Goal: Navigation & Orientation: Find specific page/section

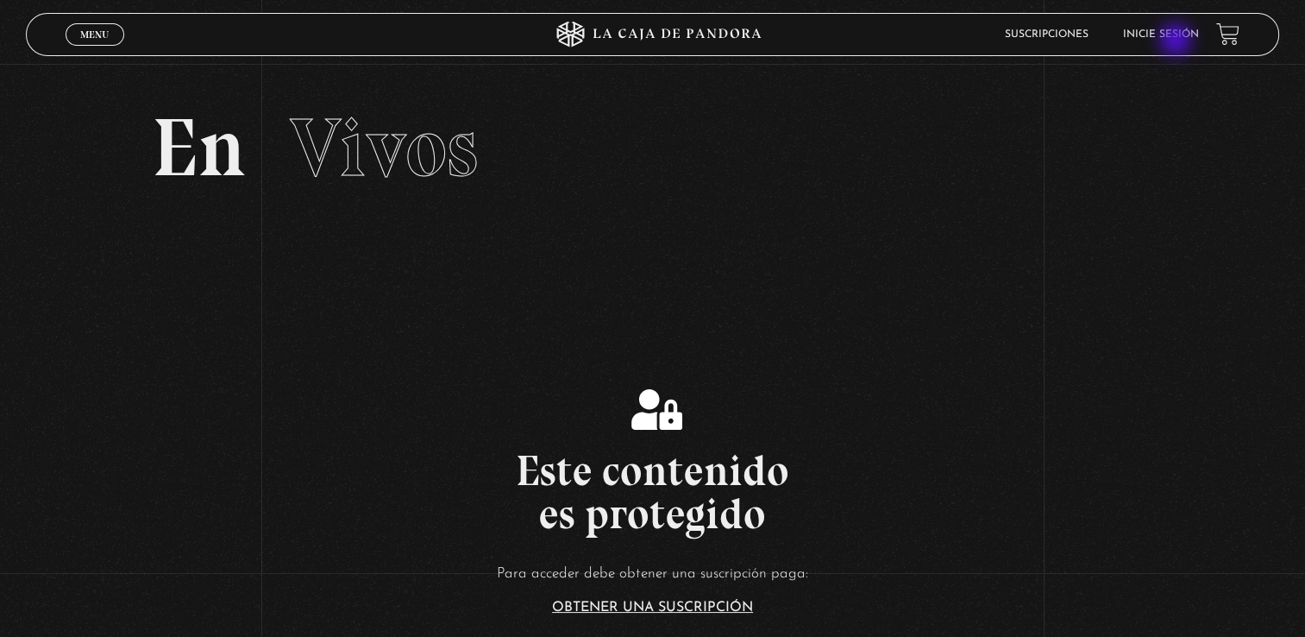
click at [1178, 41] on li "Inicie sesión" at bounding box center [1161, 34] width 76 height 27
click at [1171, 37] on link "Inicie sesión" at bounding box center [1161, 34] width 76 height 10
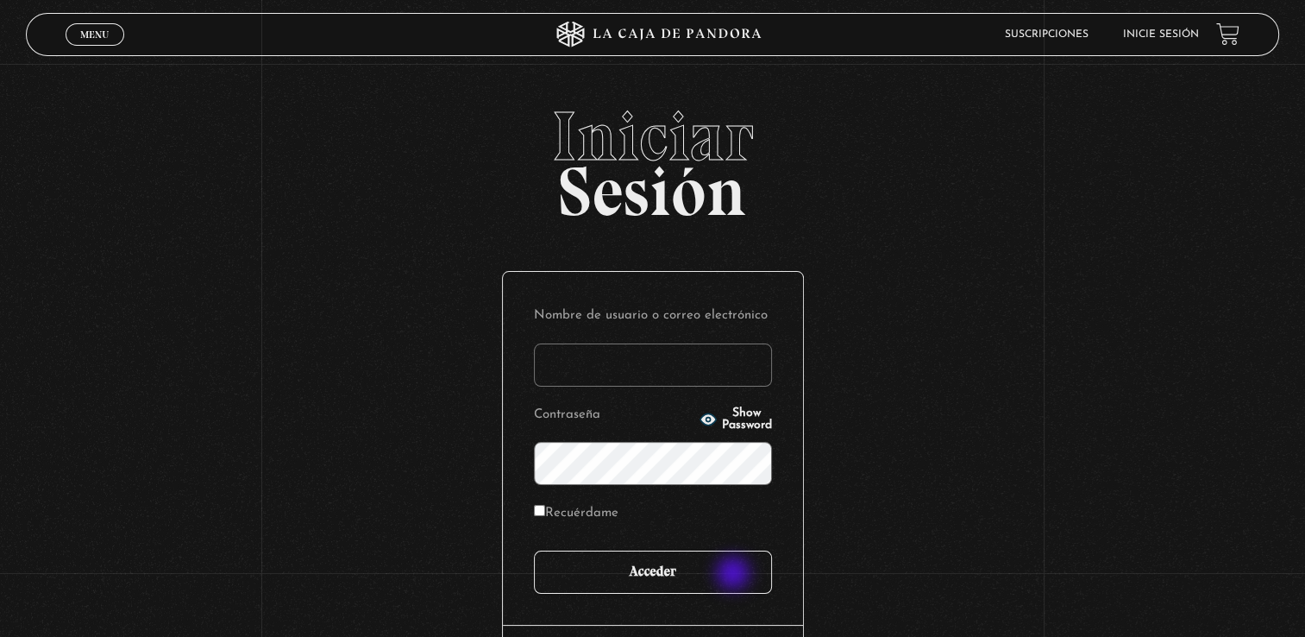
type input "[EMAIL_ADDRESS][DOMAIN_NAME]"
click at [733, 575] on input "Acceder" at bounding box center [653, 571] width 238 height 43
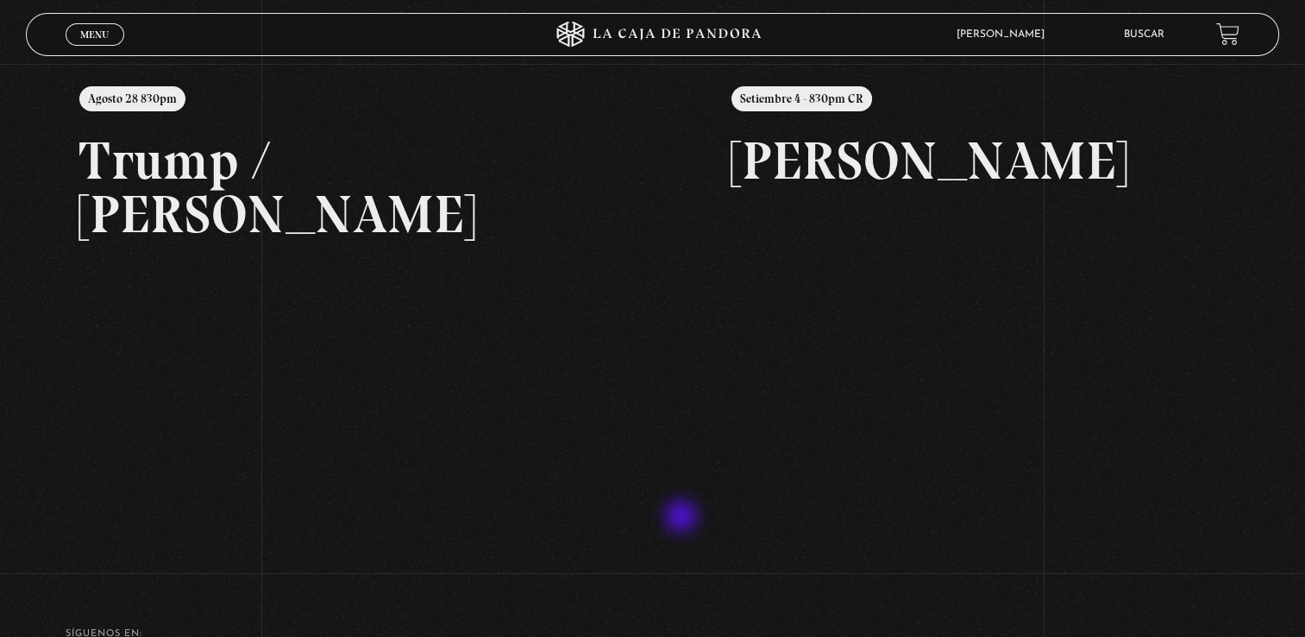
scroll to position [217, 0]
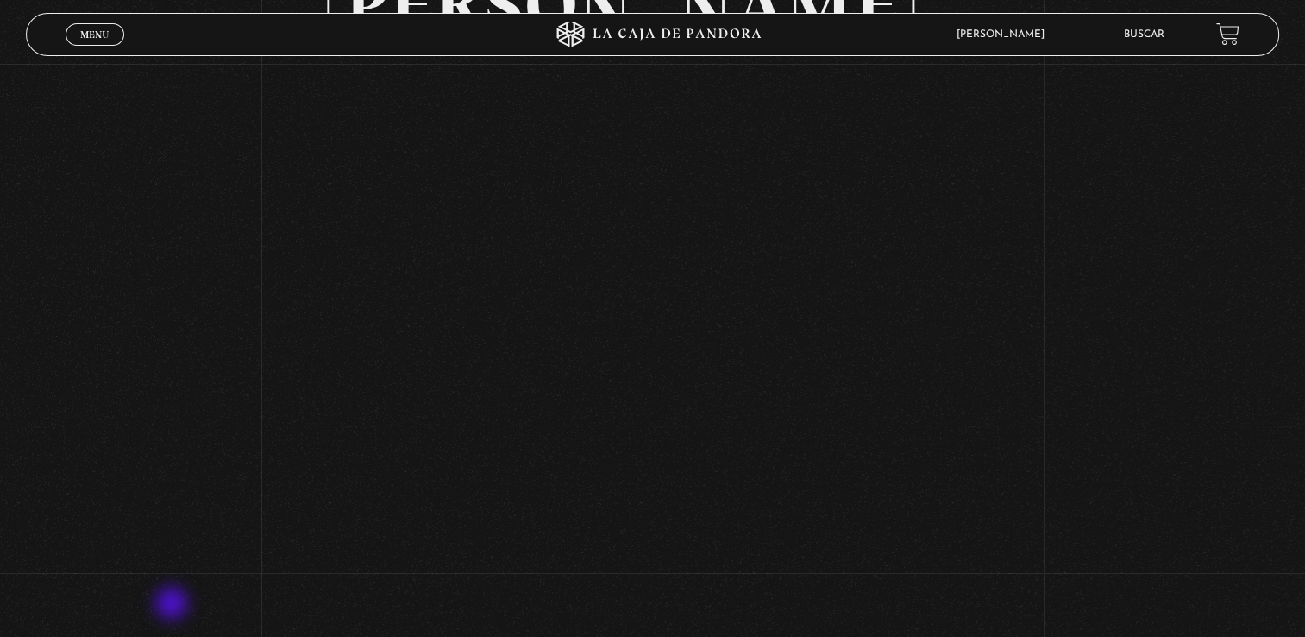
scroll to position [195, 0]
